Goal: Task Accomplishment & Management: Complete application form

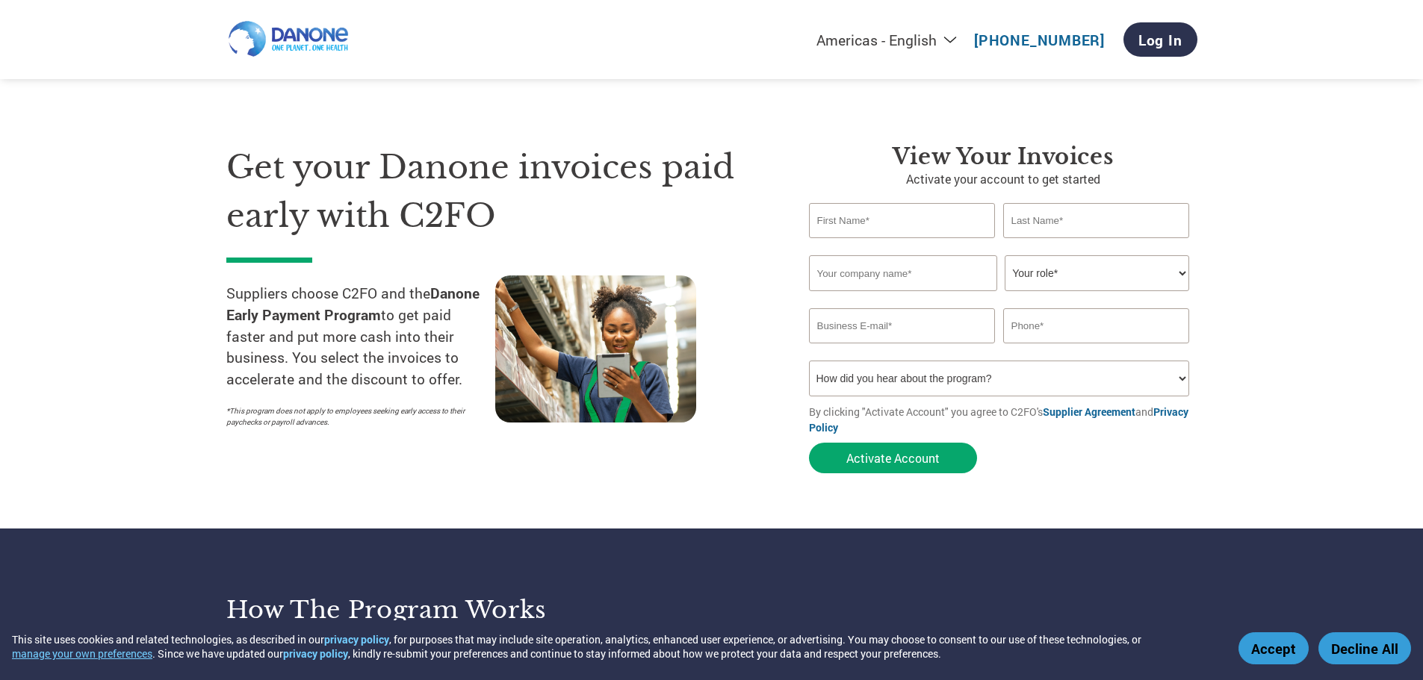
click at [875, 218] on input "text" at bounding box center [902, 220] width 187 height 35
type input "f"
type input "[PERSON_NAME]"
click at [843, 270] on input "text" at bounding box center [903, 273] width 188 height 36
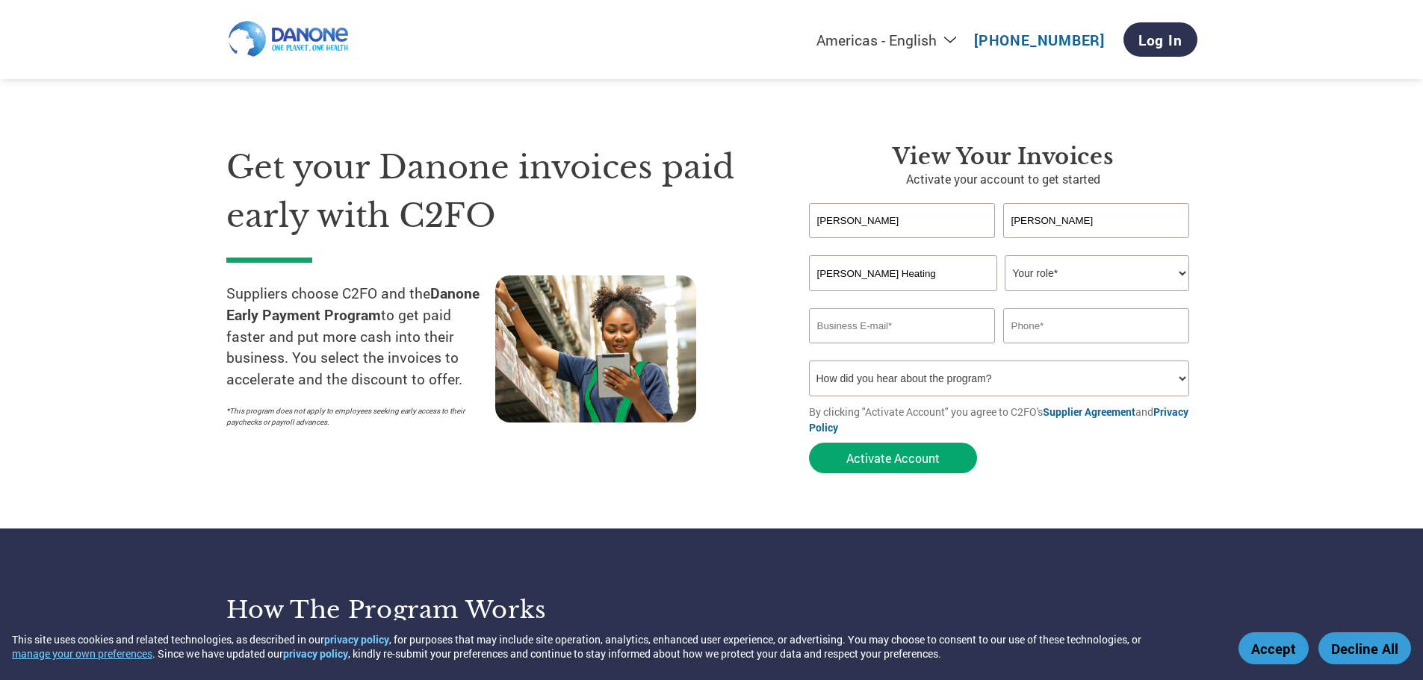
type input "[PERSON_NAME] Heating"
click at [1179, 274] on select "Your role* CFO Controller Credit Manager Finance Director Treasurer CEO Preside…" at bounding box center [1096, 273] width 184 height 36
select select "ACCOUNTS_RECEIVABLE"
click at [1004, 255] on select "Your role* CFO Controller Credit Manager Finance Director Treasurer CEO Preside…" at bounding box center [1096, 273] width 184 height 36
click at [871, 328] on input "email" at bounding box center [902, 325] width 187 height 35
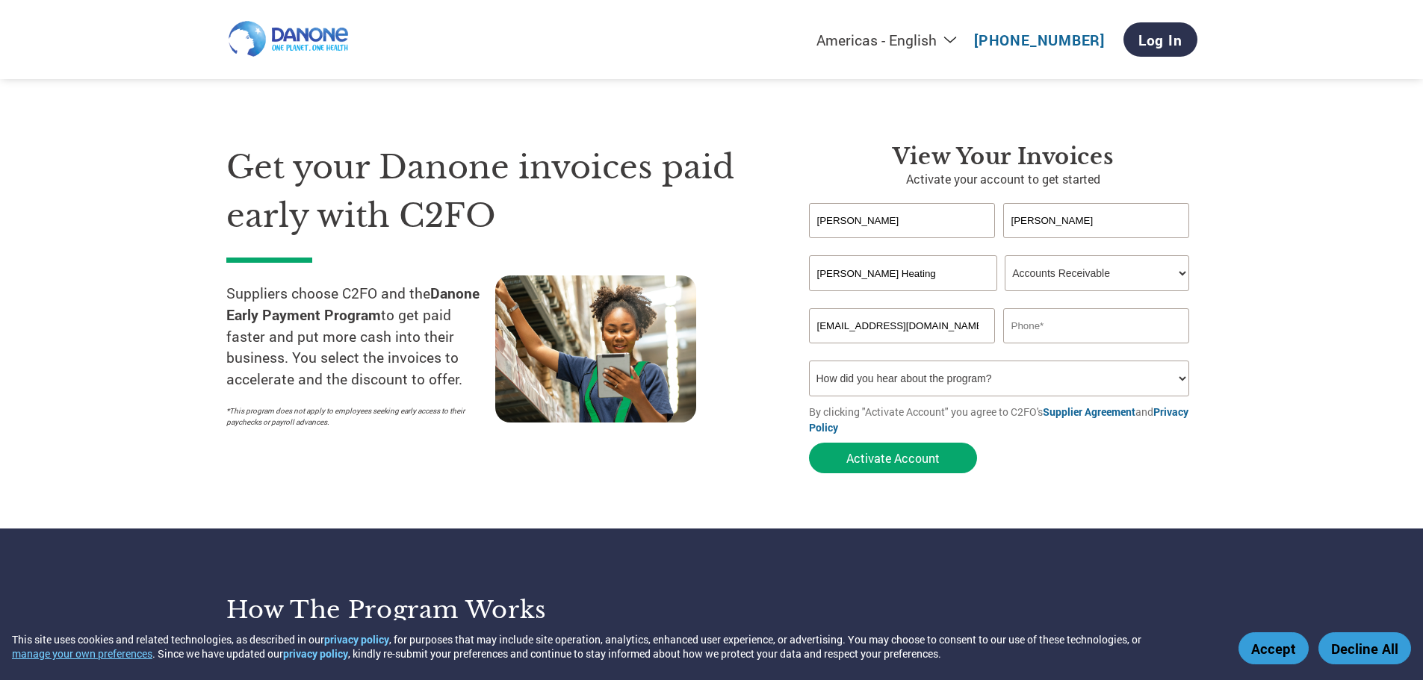
type input "[EMAIL_ADDRESS][DOMAIN_NAME]"
click at [1015, 332] on input "text" at bounding box center [1096, 325] width 187 height 35
type input "8566923861"
click at [1178, 379] on select "How did you hear about the program? Received a letter Email Social Media Online…" at bounding box center [999, 379] width 381 height 36
select select "Email"
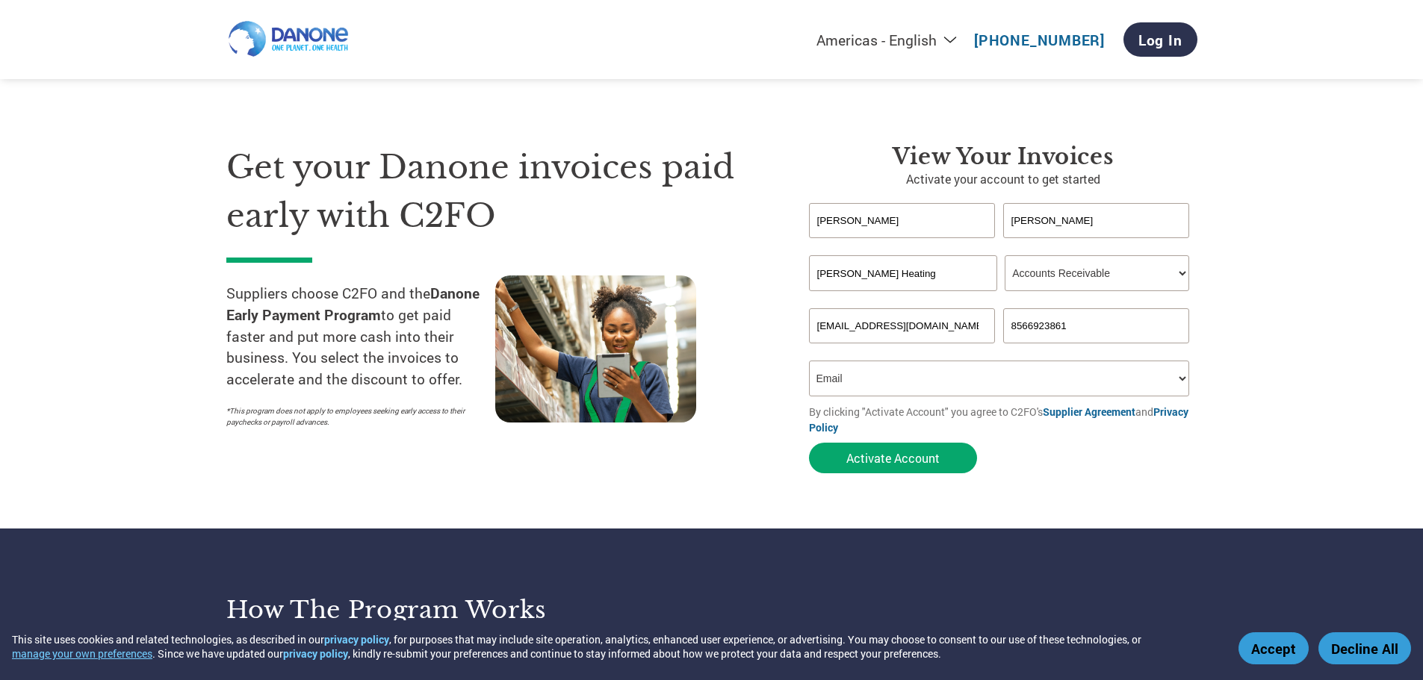
click at [809, 361] on select "How did you hear about the program? Received a letter Email Social Media Online…" at bounding box center [999, 379] width 381 height 36
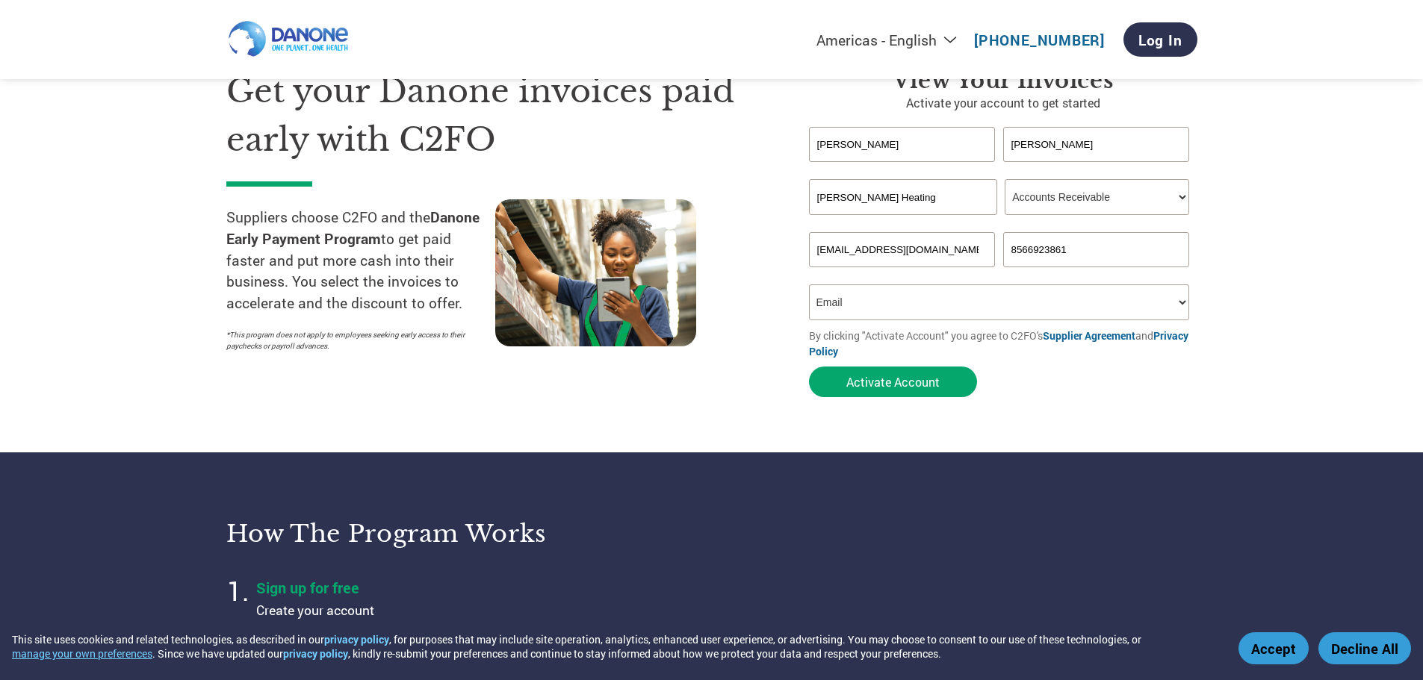
scroll to position [75, 0]
